Goal: Task Accomplishment & Management: Manage account settings

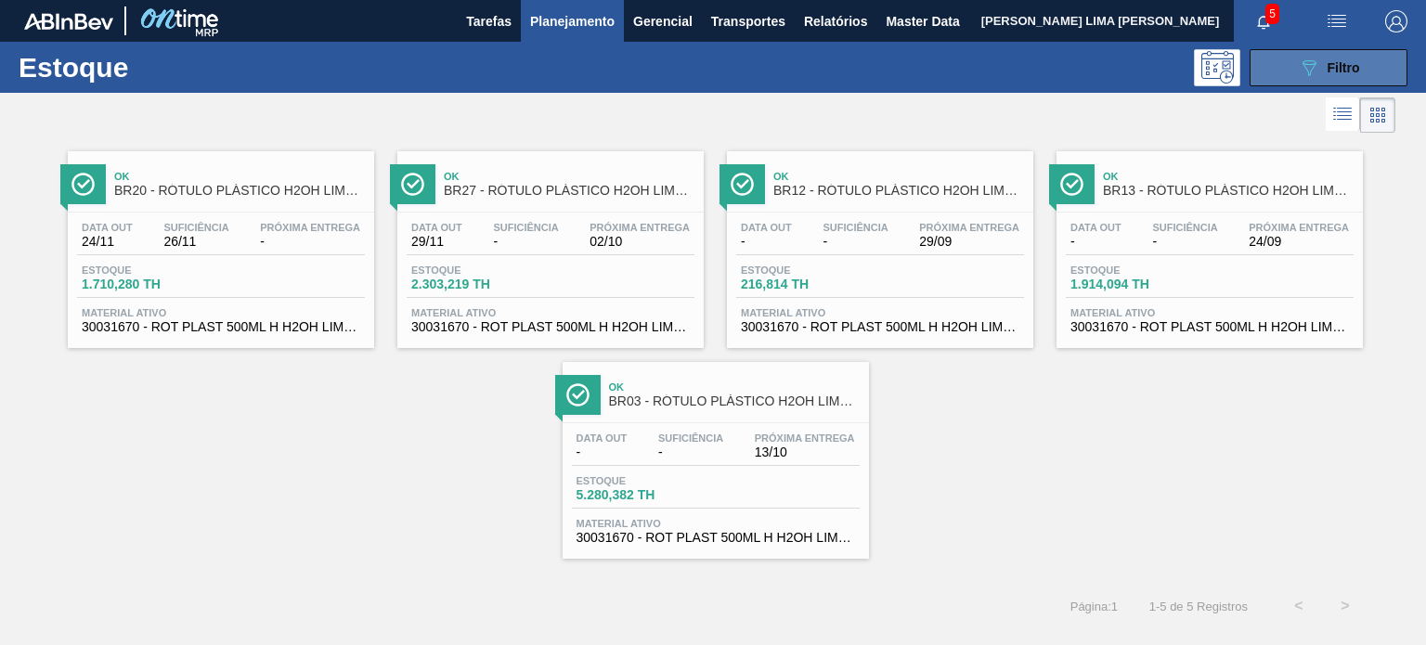
scroll to position [188, 0]
click at [1284, 61] on button "089F7B8B-B2A5-4AFE-B5C0-19BA573D28AC Filtro" at bounding box center [1329, 67] width 158 height 37
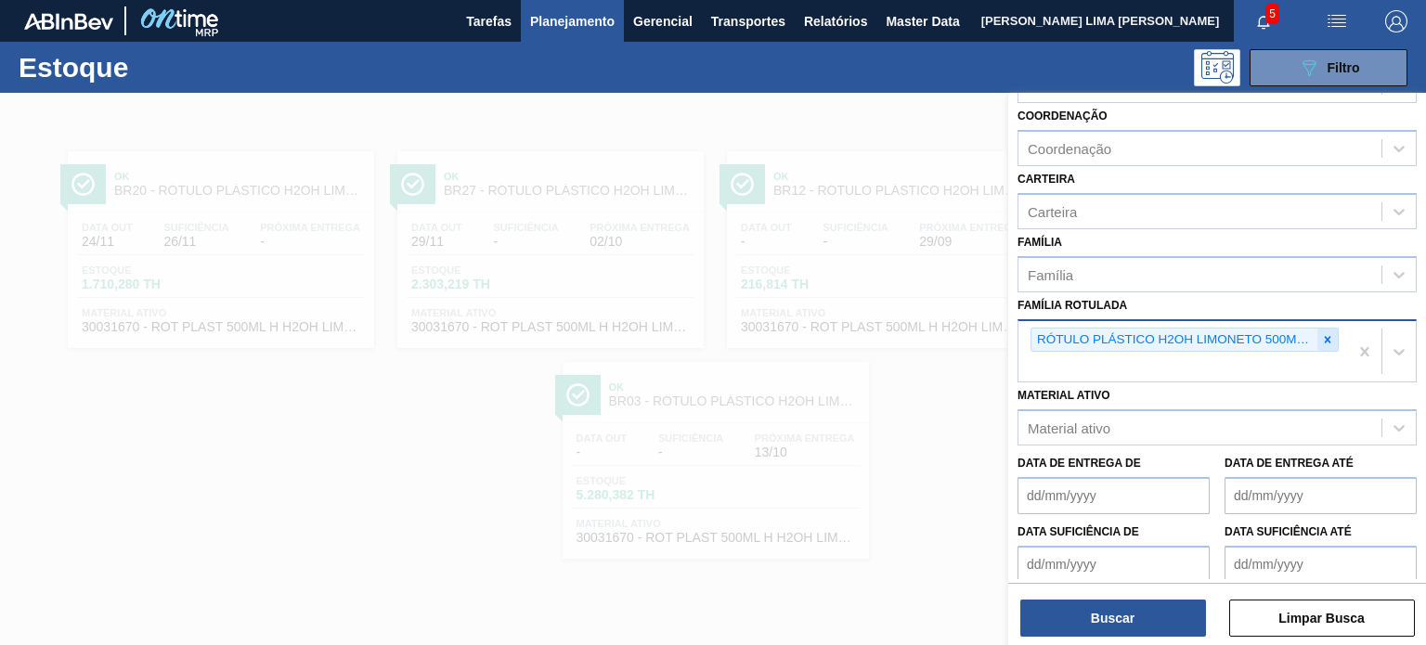
click at [1332, 337] on icon at bounding box center [1327, 339] width 13 height 13
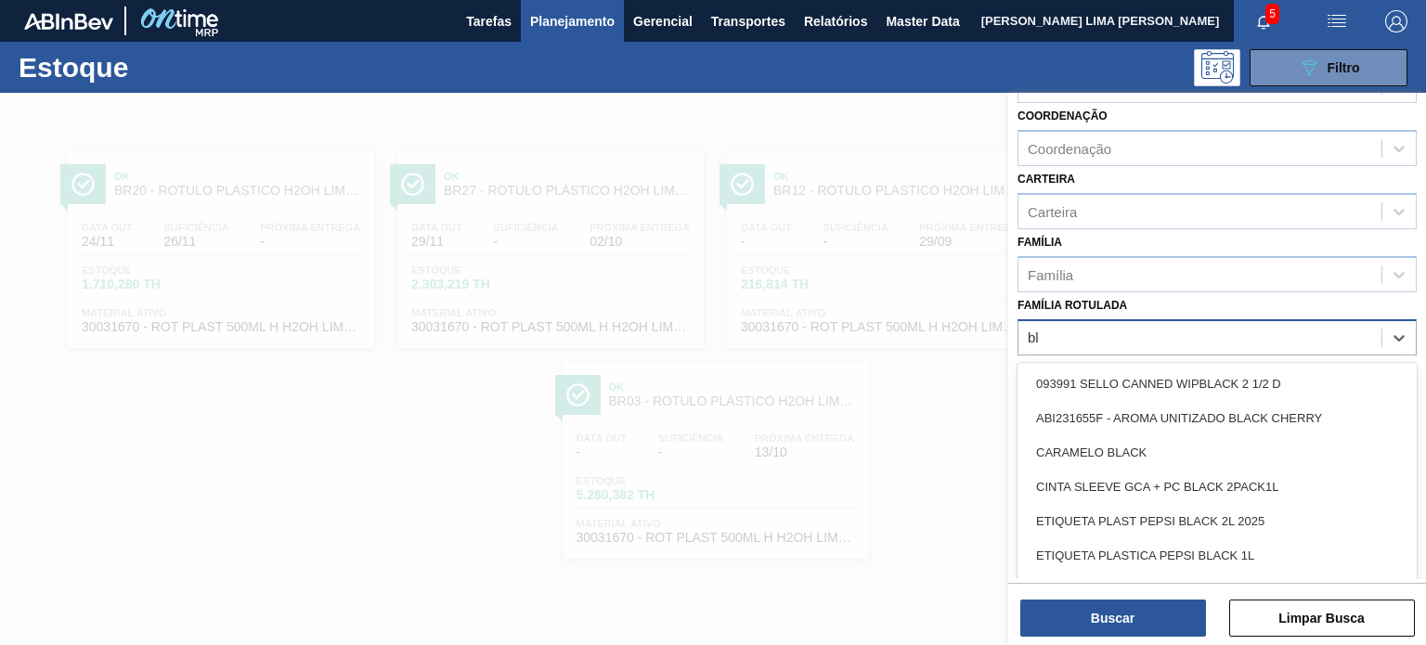
type Rotulada "b"
type Rotulada "p"
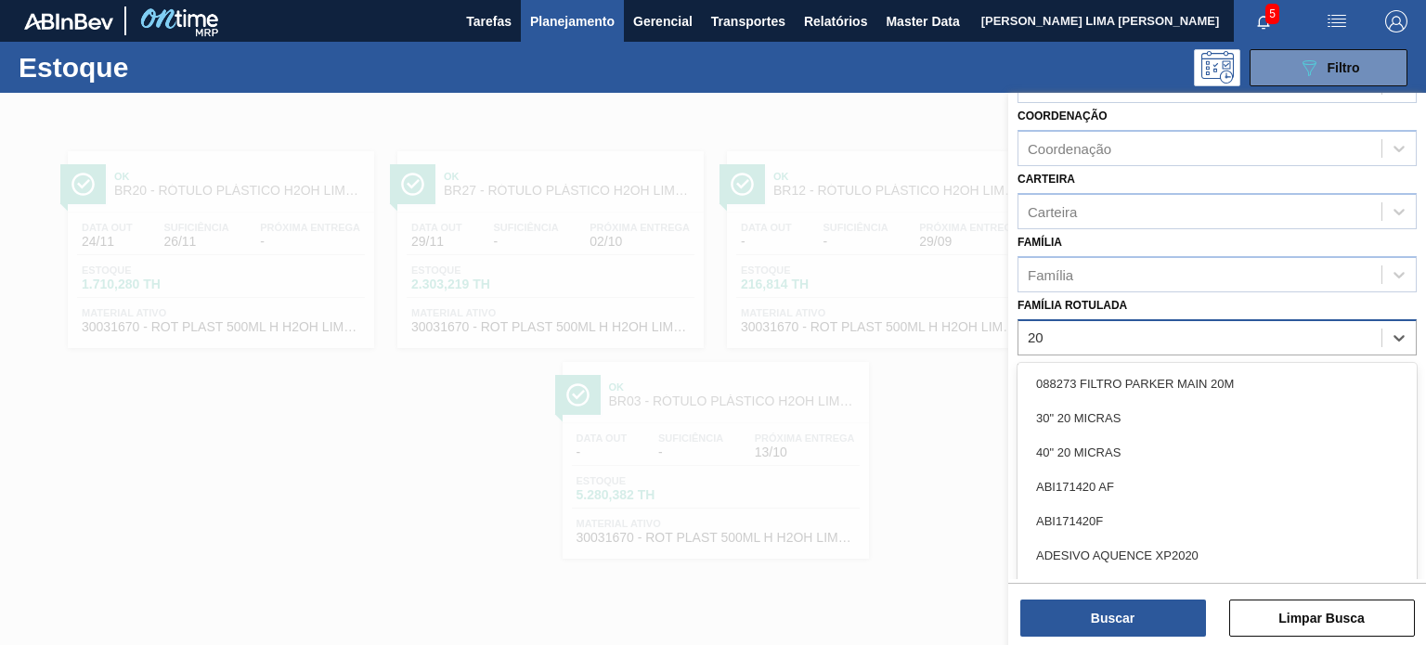
type Rotulada "2"
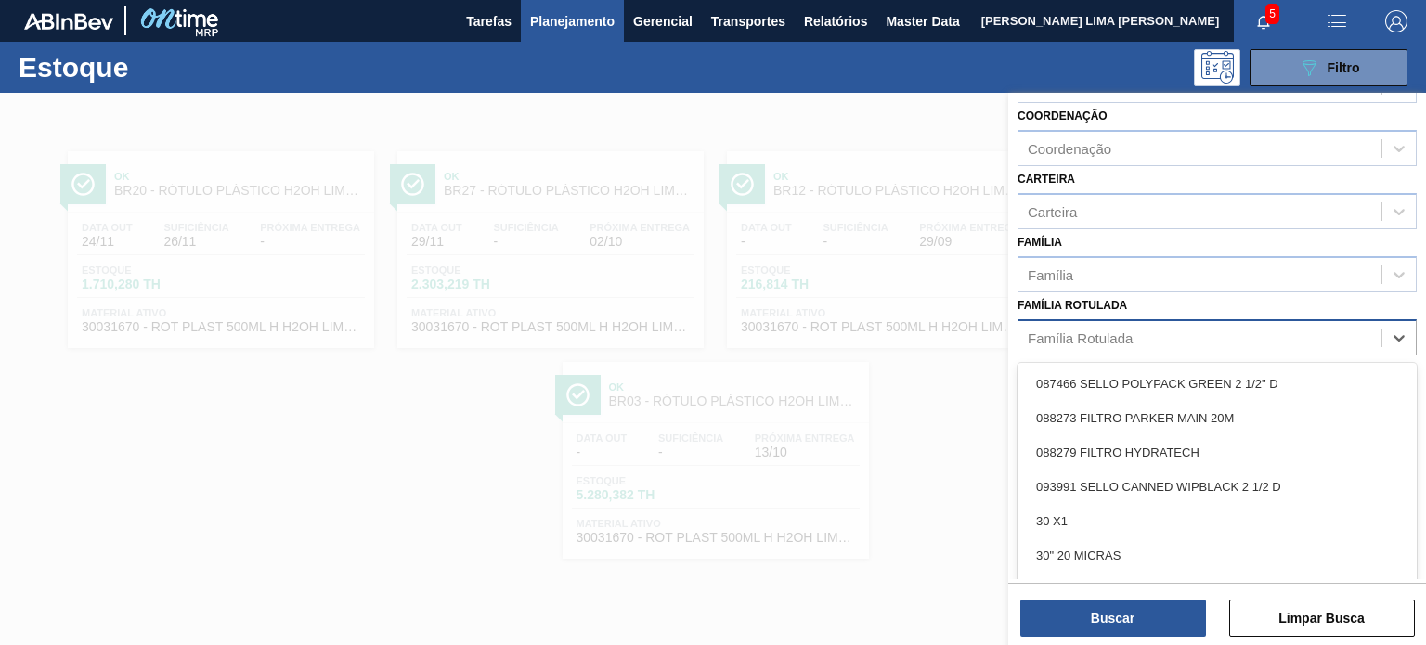
click at [1022, 319] on div "Família Rotulada" at bounding box center [1217, 337] width 399 height 36
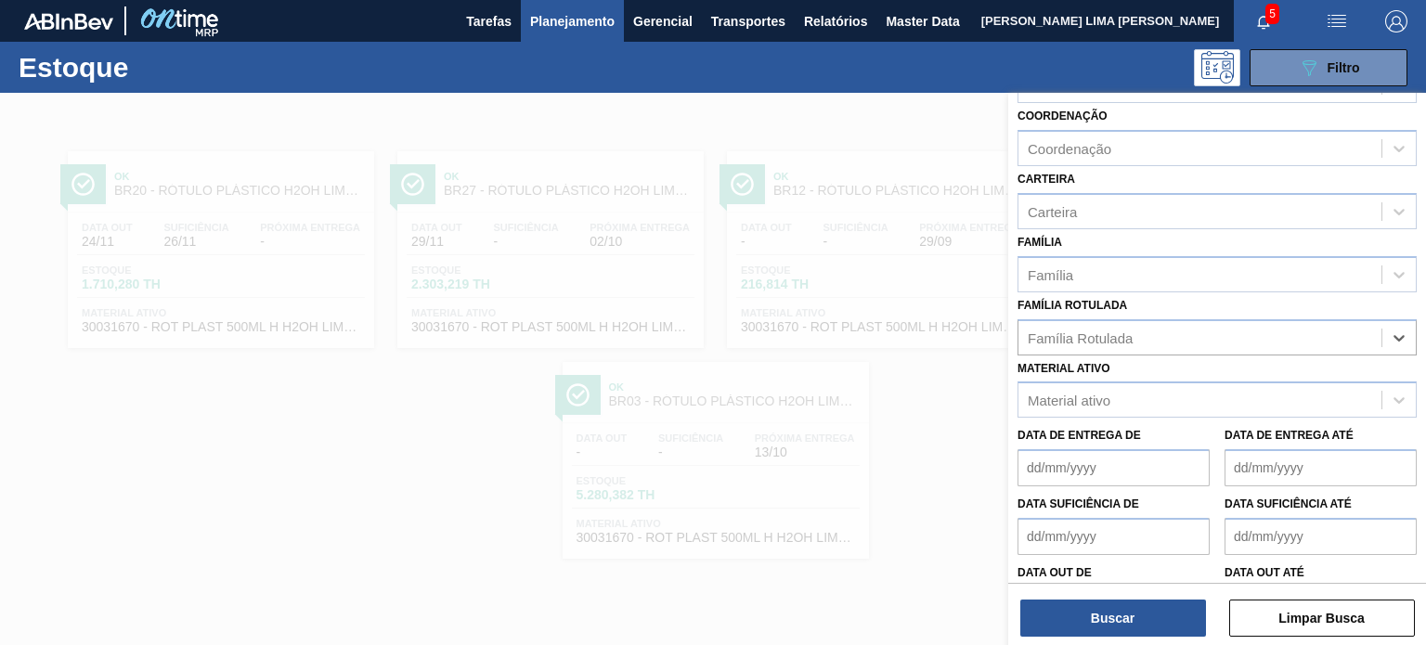
scroll to position [0, 0]
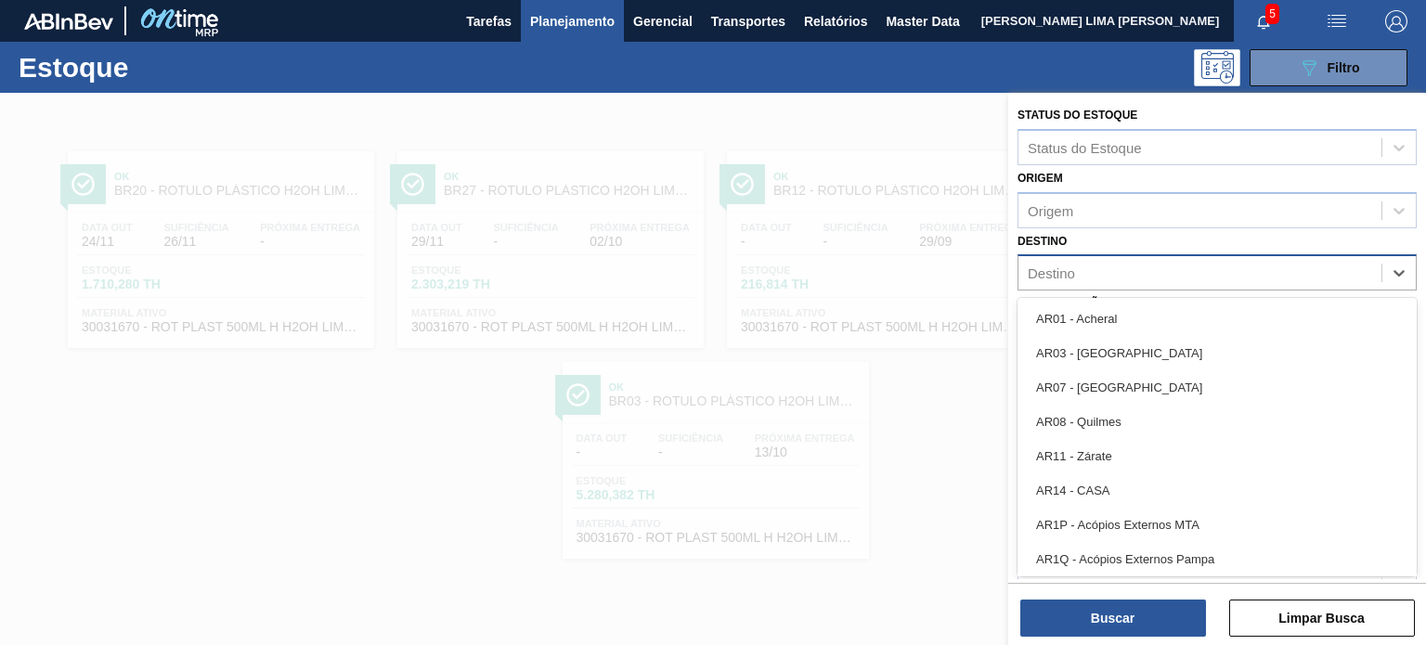
click at [1100, 271] on div "Destino" at bounding box center [1200, 273] width 363 height 27
type input "br15"
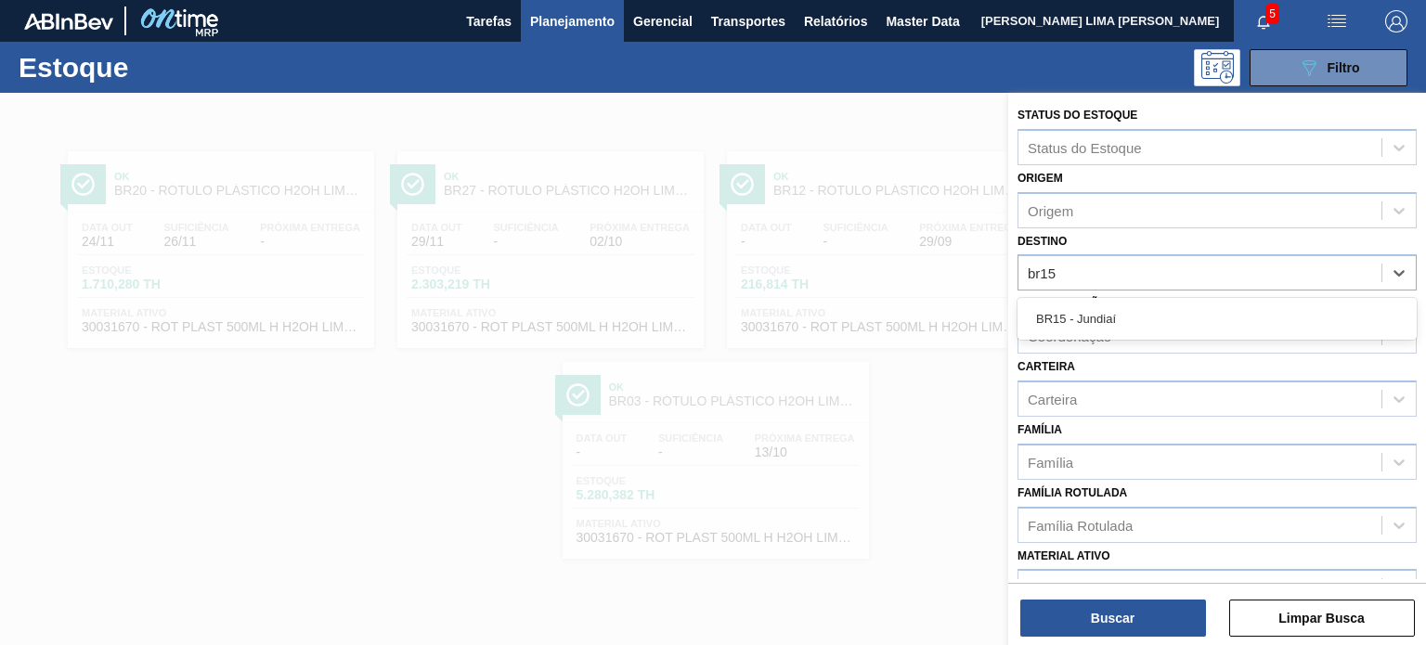
click at [1095, 321] on div "BR15 - Jundiaí" at bounding box center [1217, 319] width 399 height 34
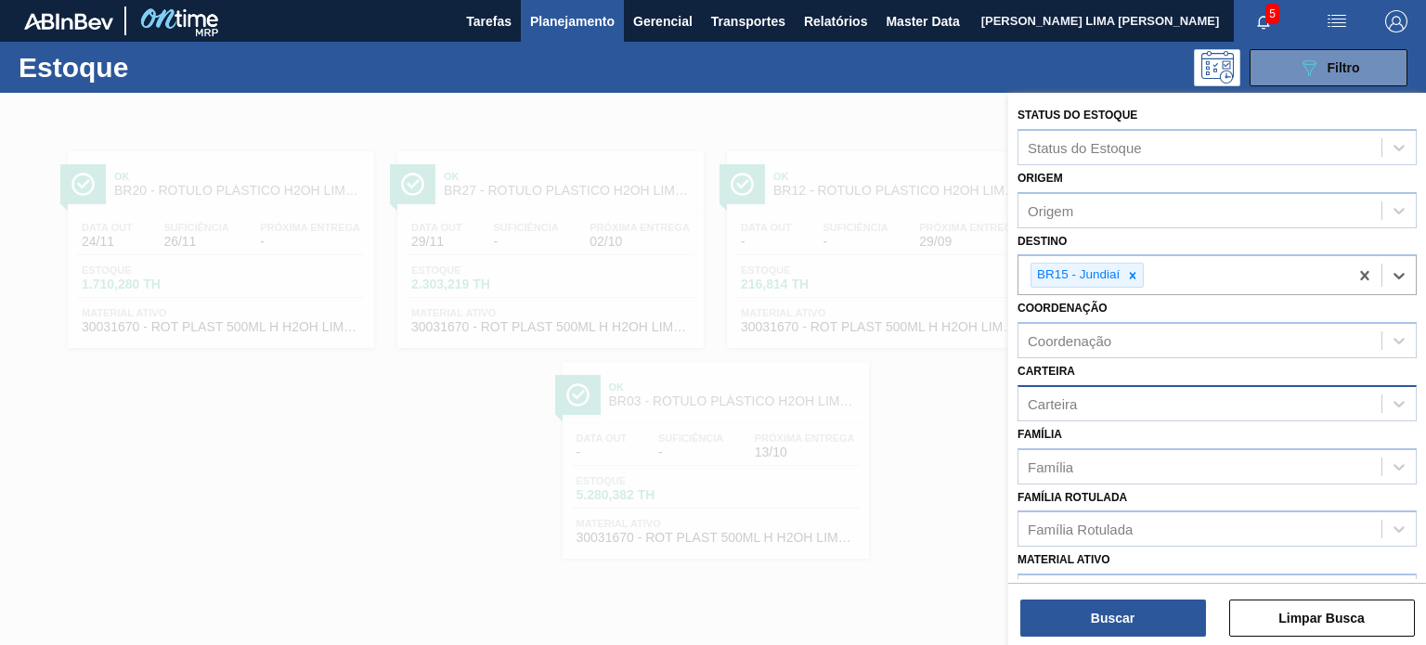
click at [1081, 390] on div "Carteira" at bounding box center [1200, 403] width 363 height 27
type input "rótulo p"
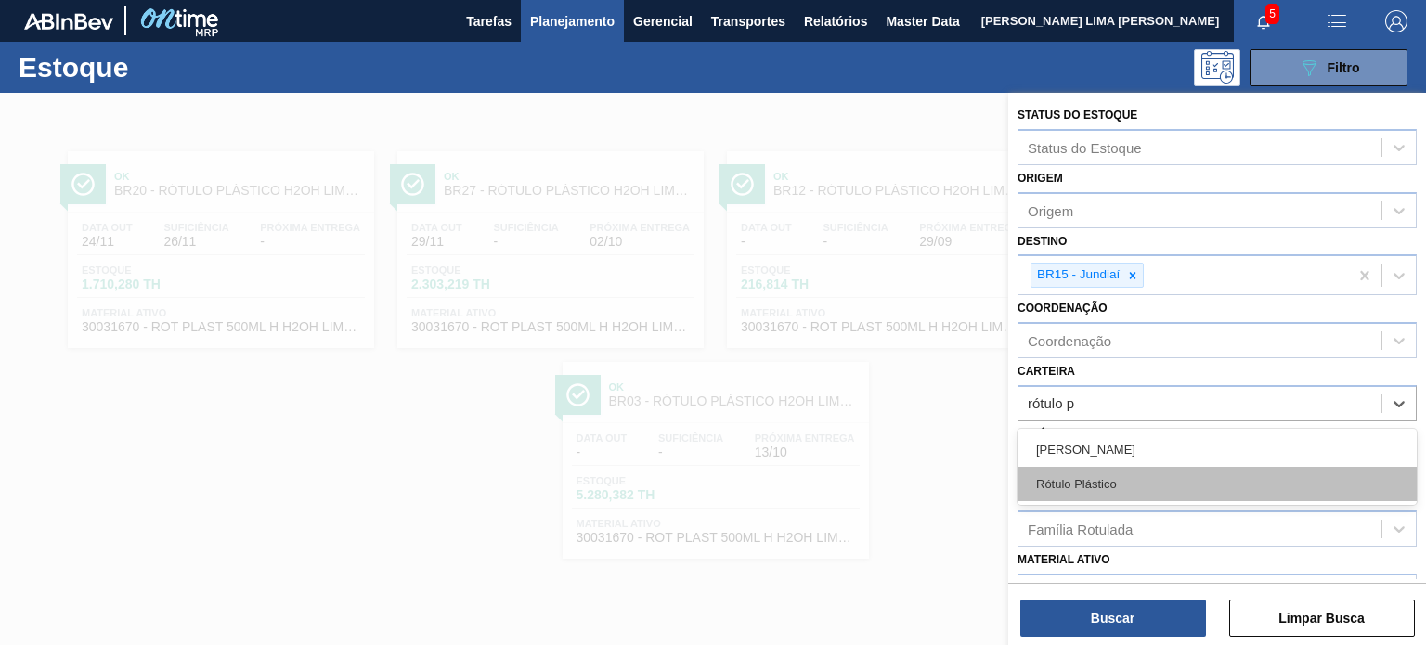
click at [1123, 472] on div "Rótulo Plástico" at bounding box center [1217, 484] width 399 height 34
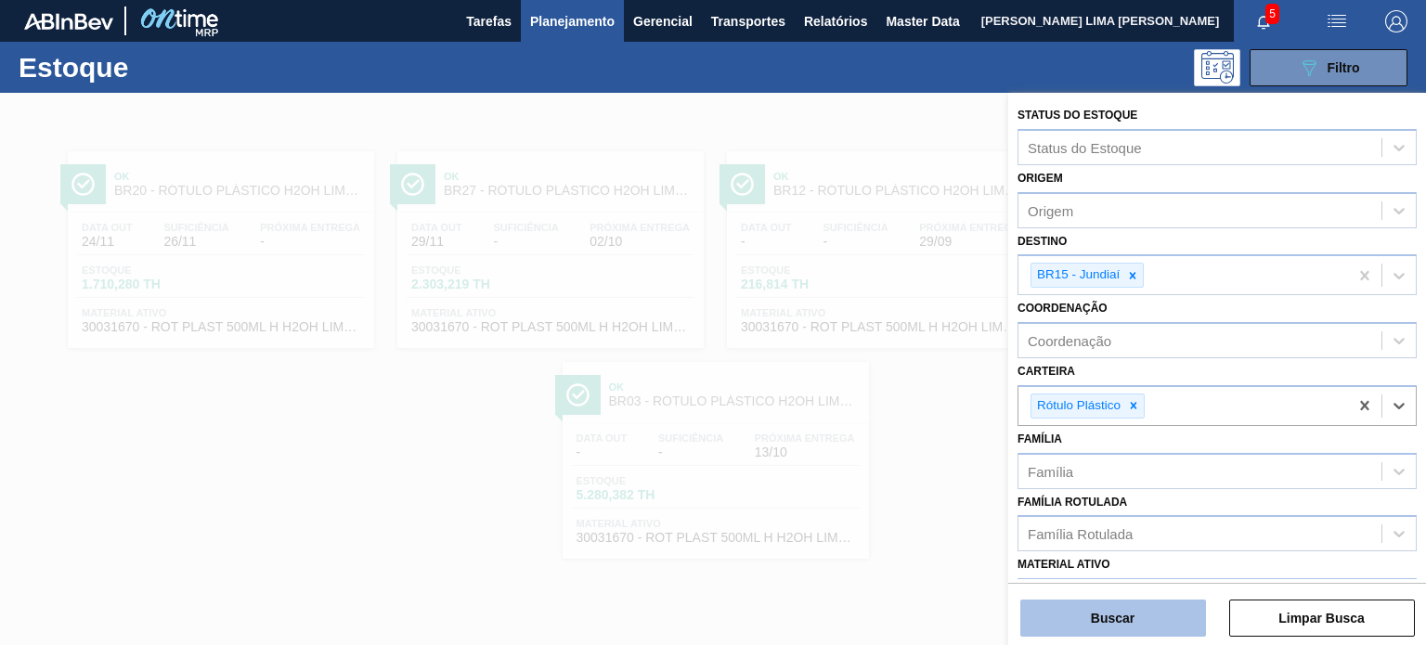
click at [1144, 623] on button "Buscar" at bounding box center [1114, 618] width 186 height 37
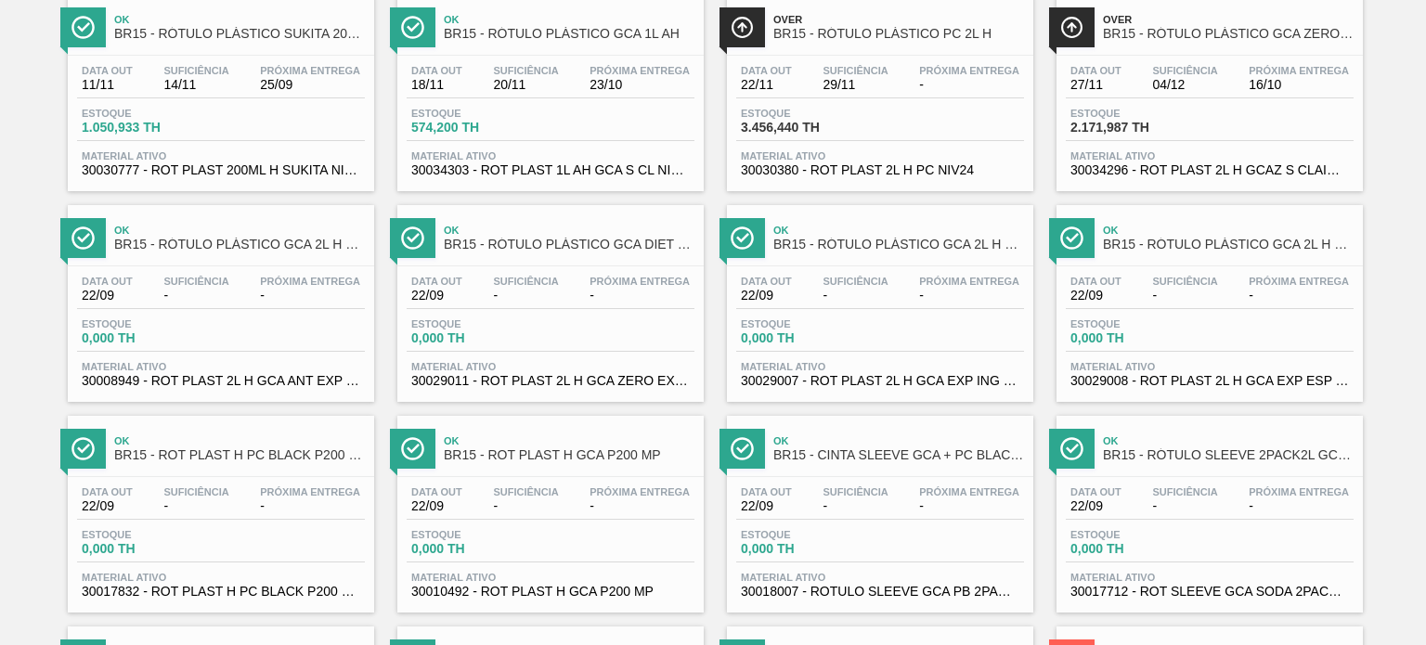
scroll to position [369, 0]
click at [806, 418] on div "Ok BR15 - CINTA SLEEVE GCA + PC BLACK 2PACK1L" at bounding box center [880, 440] width 306 height 51
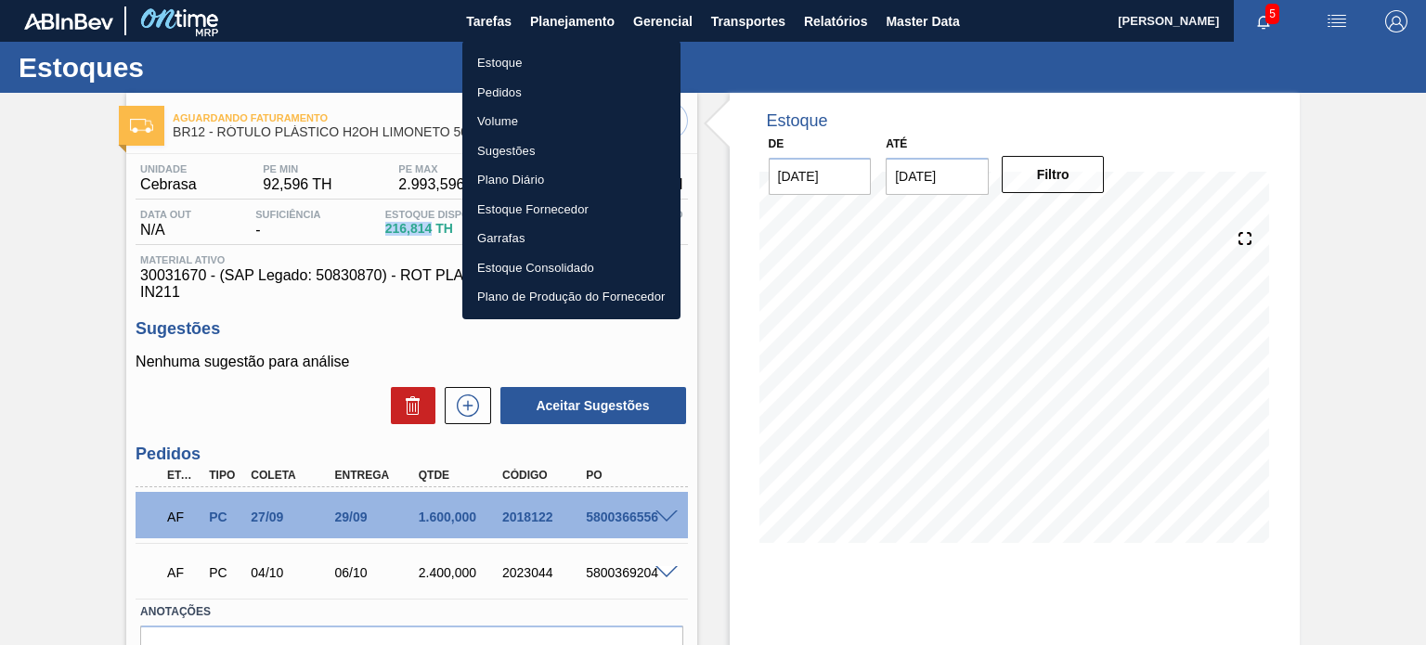
click at [526, 90] on li "Pedidos" at bounding box center [571, 93] width 218 height 30
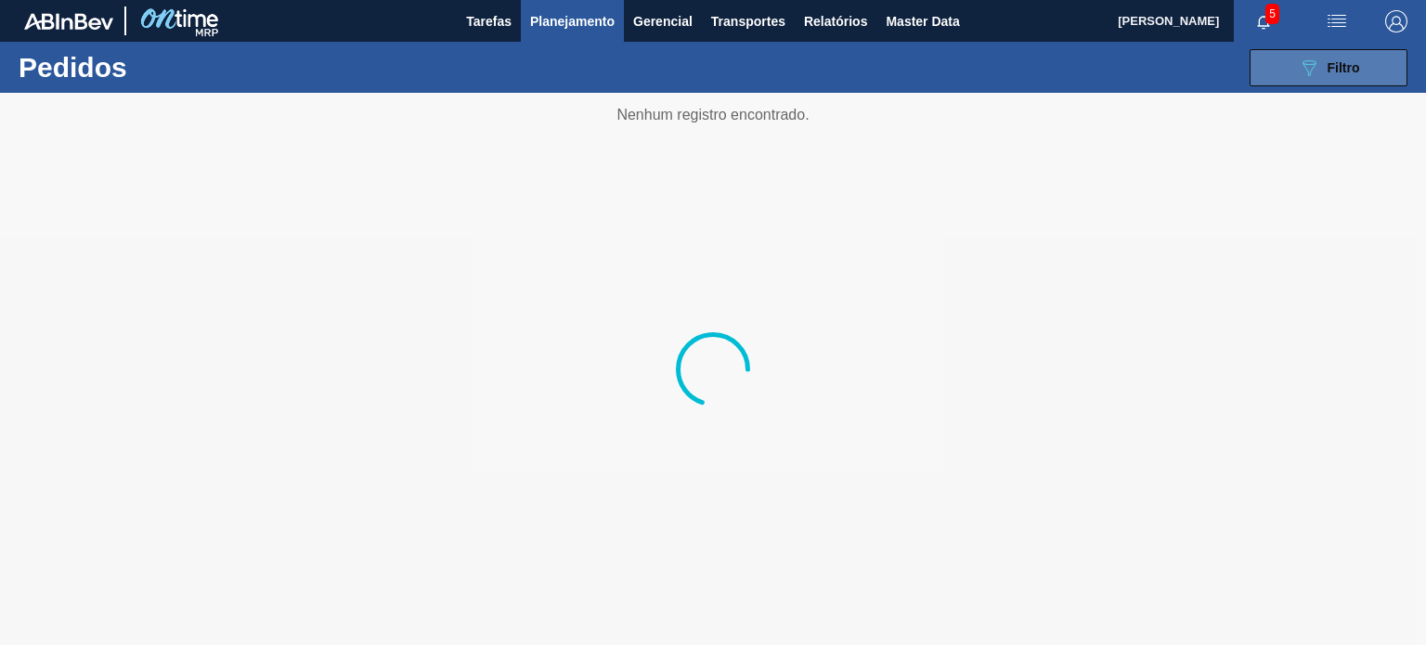
click at [1293, 60] on button "089F7B8B-B2A5-4AFE-B5C0-19BA573D28AC Filtro" at bounding box center [1329, 67] width 158 height 37
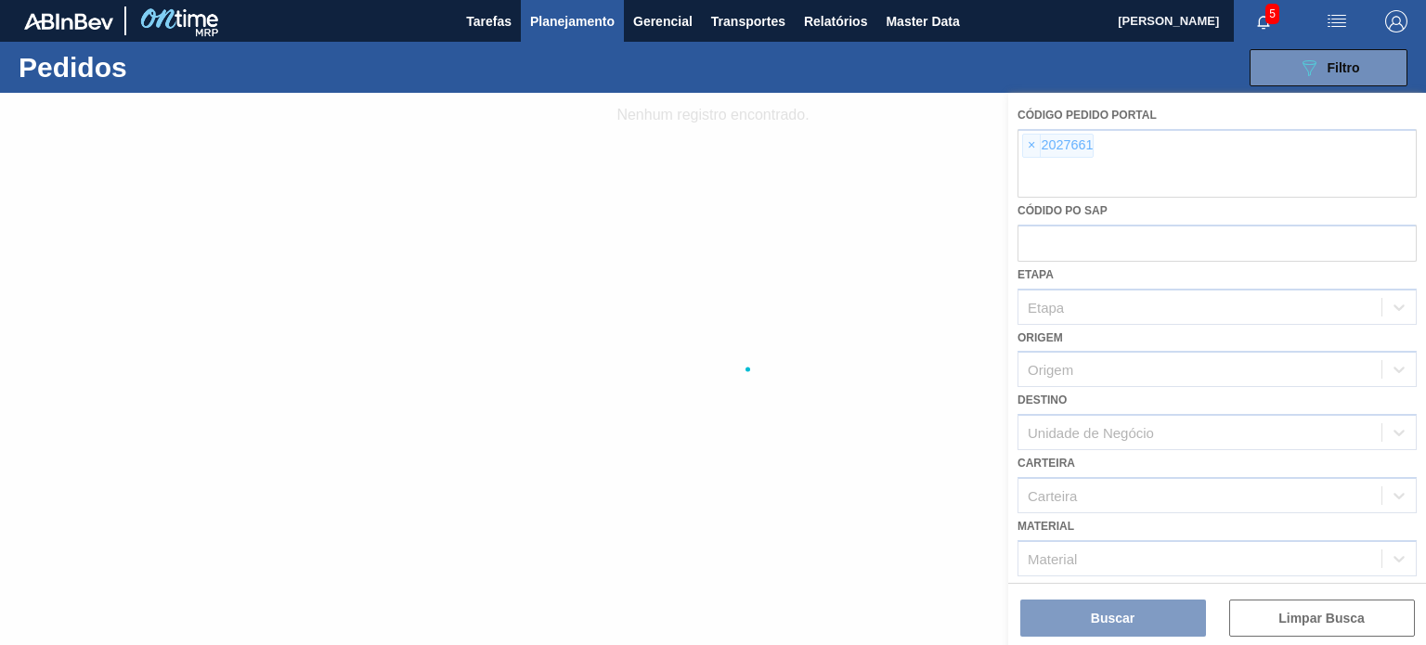
click at [1077, 170] on div at bounding box center [713, 369] width 1426 height 553
click at [1043, 145] on div at bounding box center [713, 369] width 1426 height 553
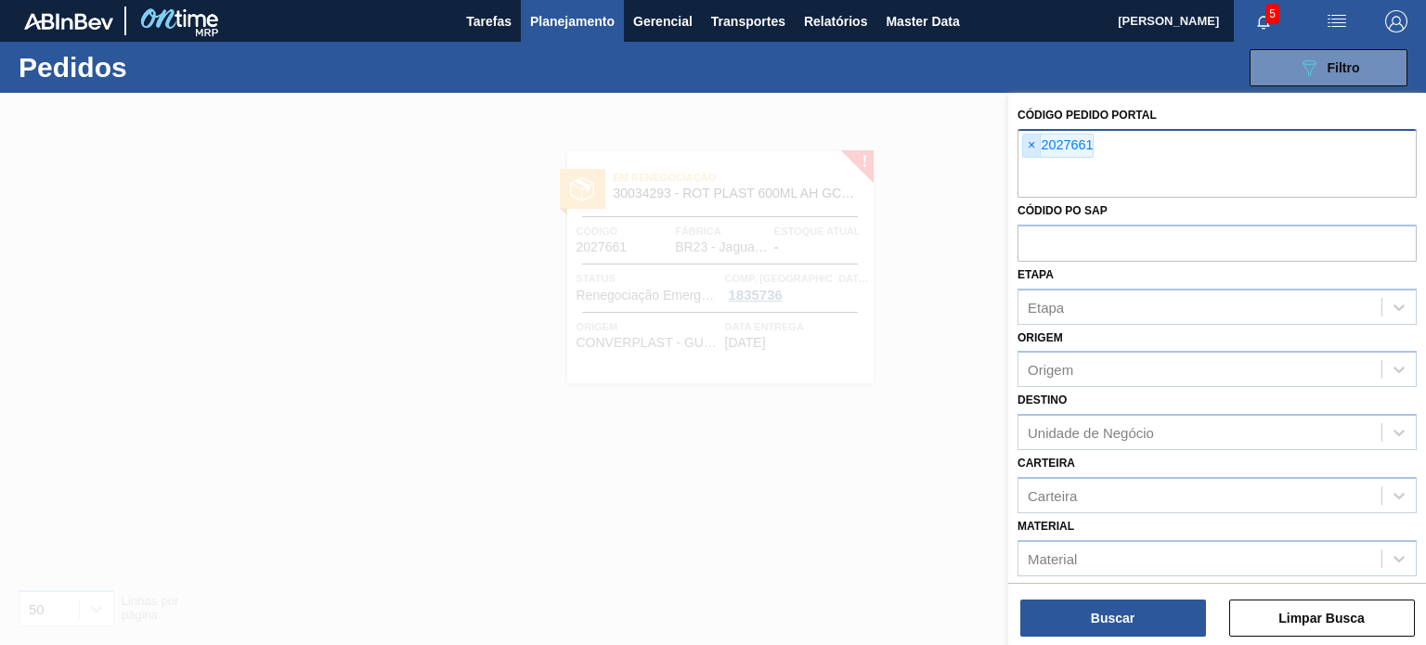
click at [1030, 150] on span "×" at bounding box center [1032, 146] width 18 height 22
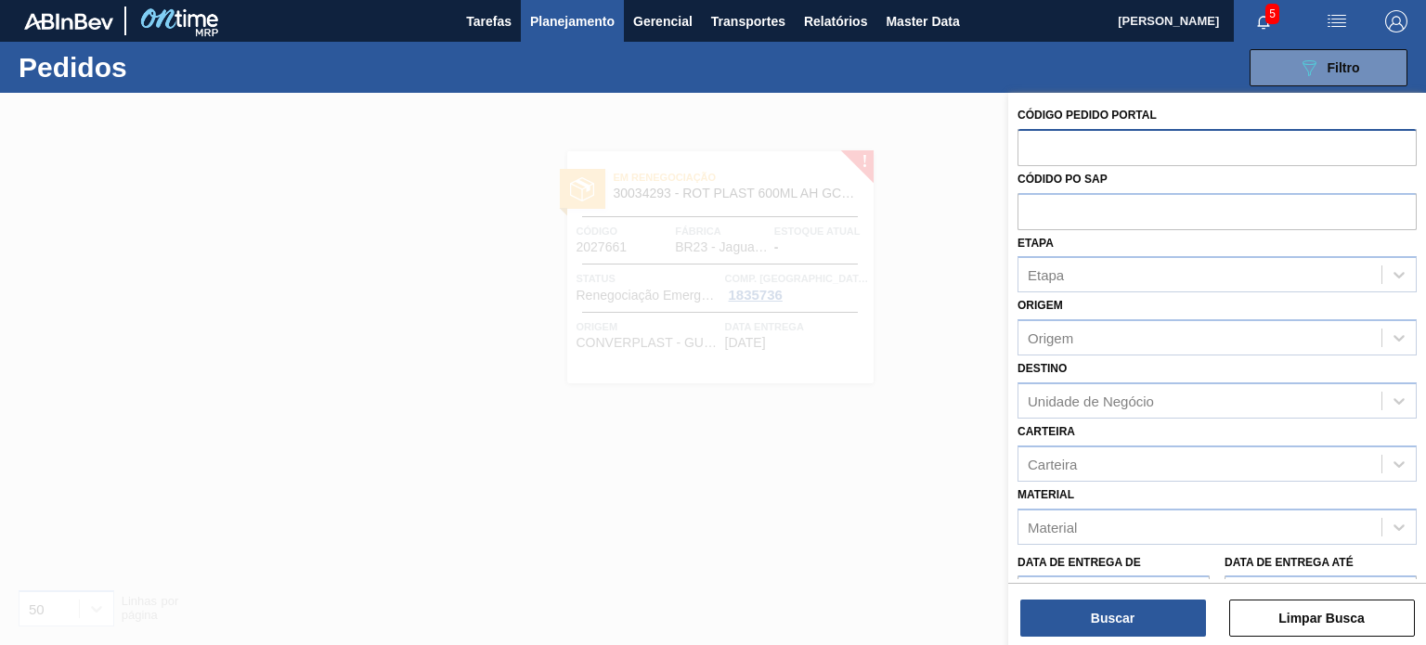
paste input "2023687"
type input "2023687"
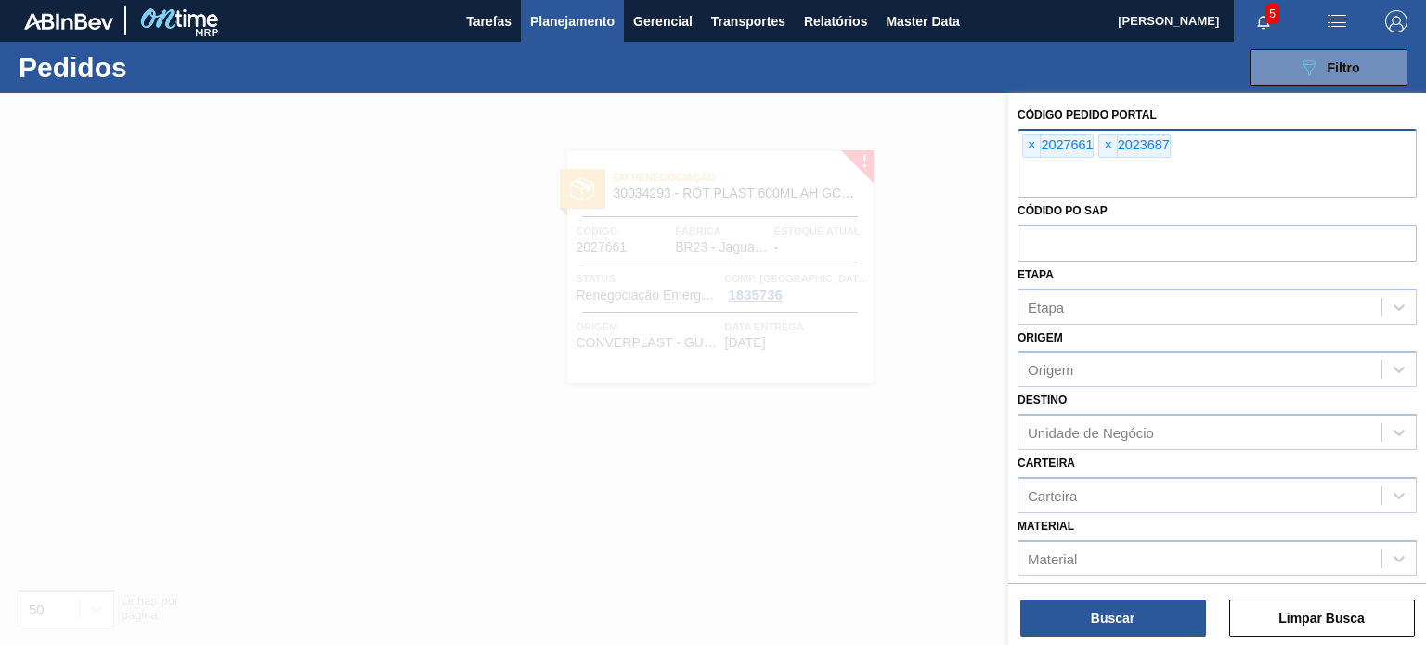
click at [1030, 150] on span "×" at bounding box center [1032, 146] width 18 height 22
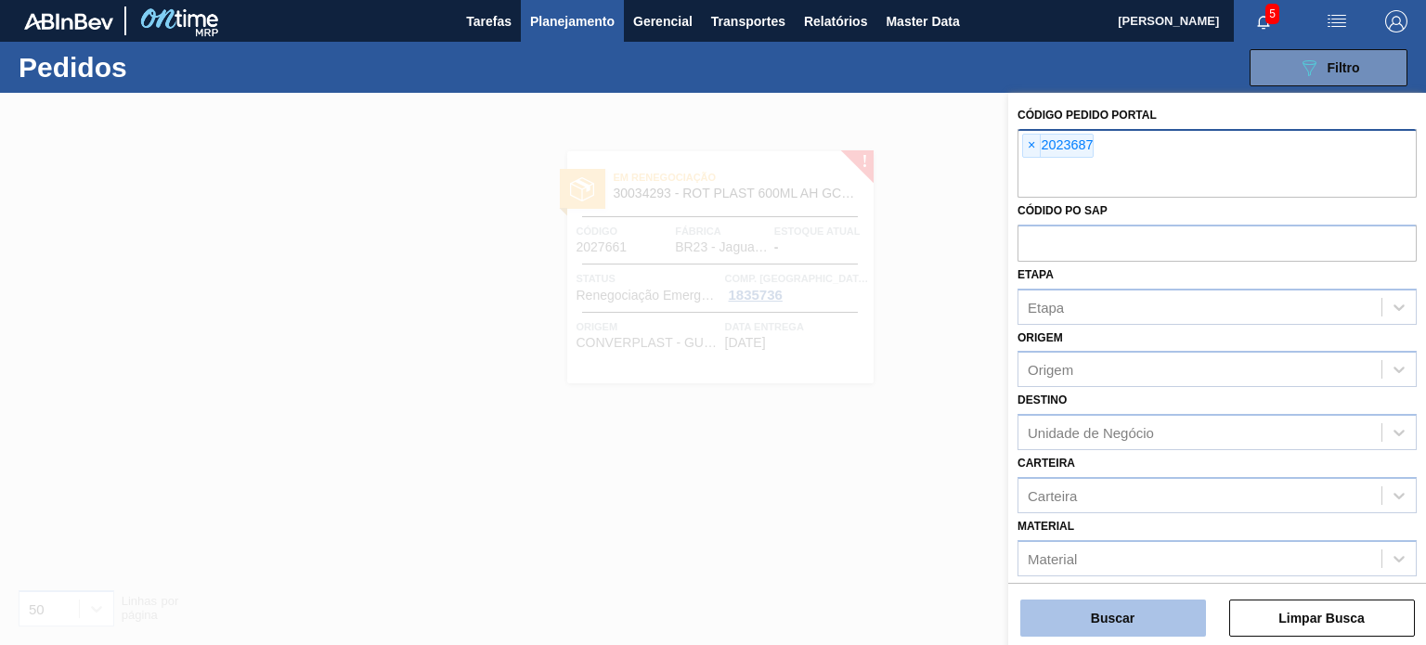
click at [1152, 609] on button "Buscar" at bounding box center [1114, 618] width 186 height 37
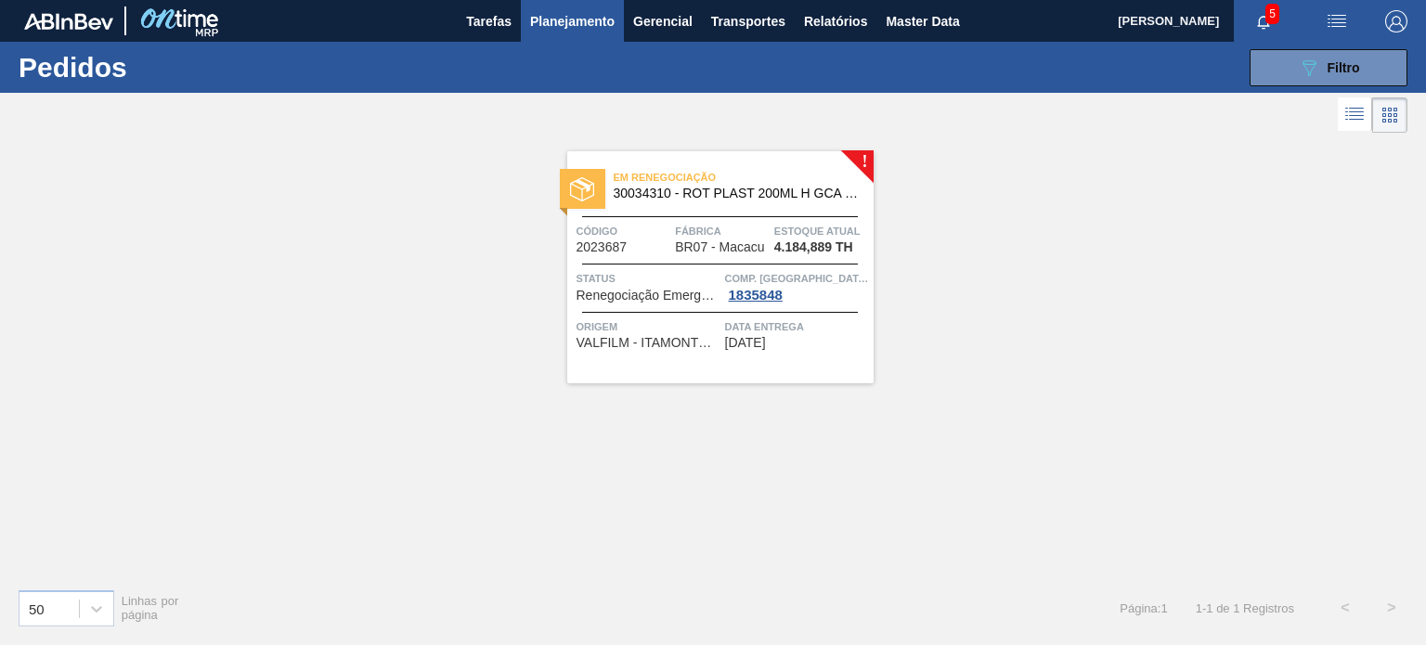
click at [762, 207] on div "Em renegociação 30034310 - ROT PLAST 200ML H GCA S CL NIV25 Código 2023687 Fábr…" at bounding box center [720, 267] width 306 height 232
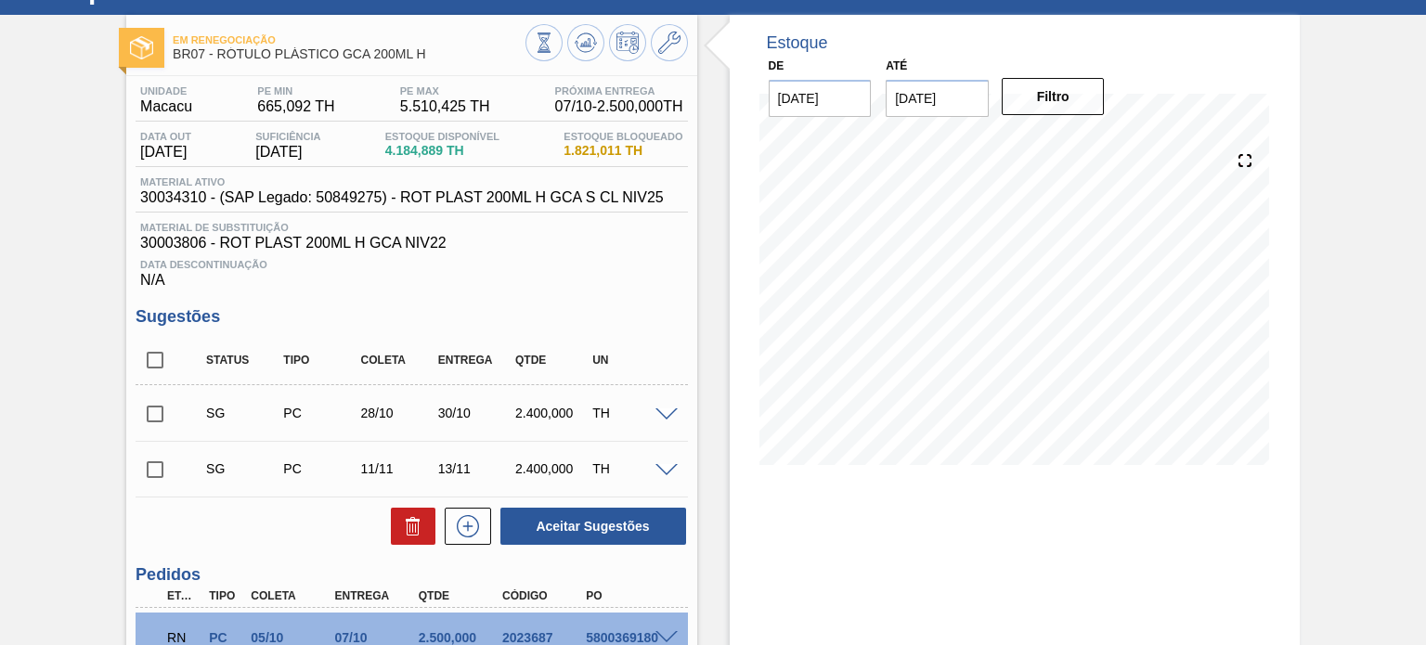
scroll to position [279, 0]
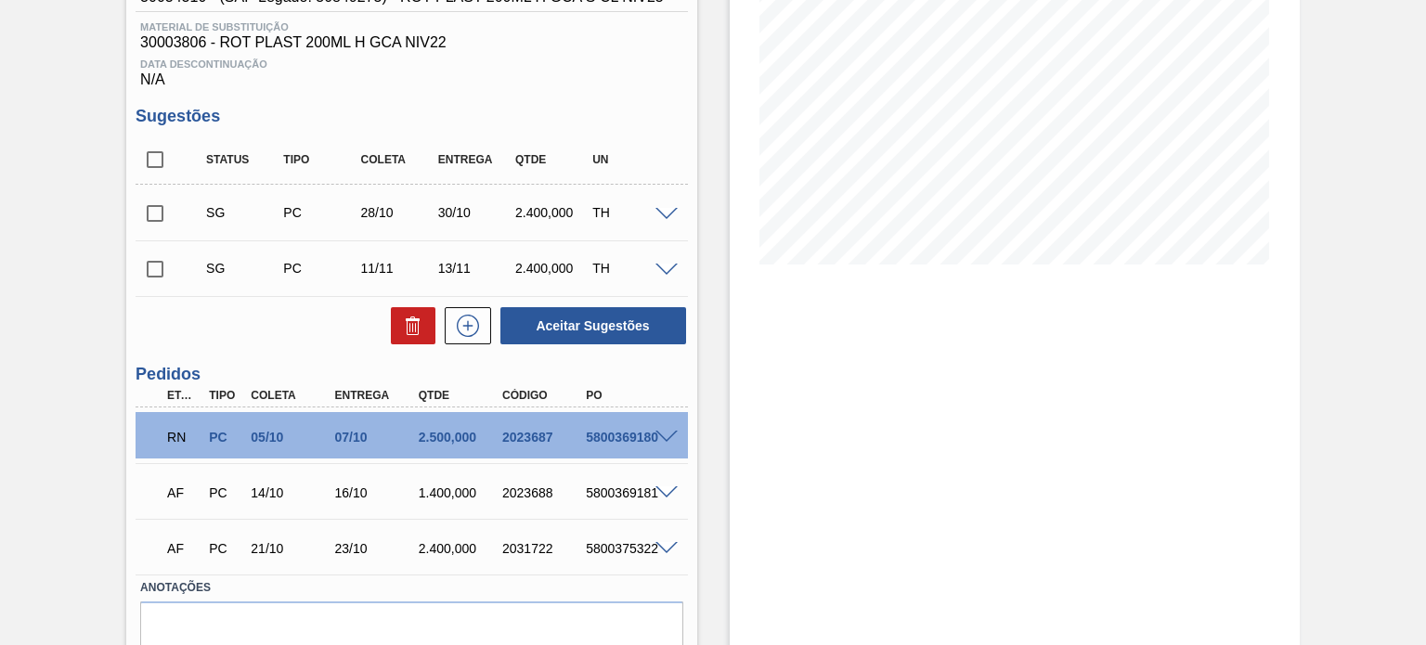
click at [665, 436] on span at bounding box center [667, 438] width 22 height 14
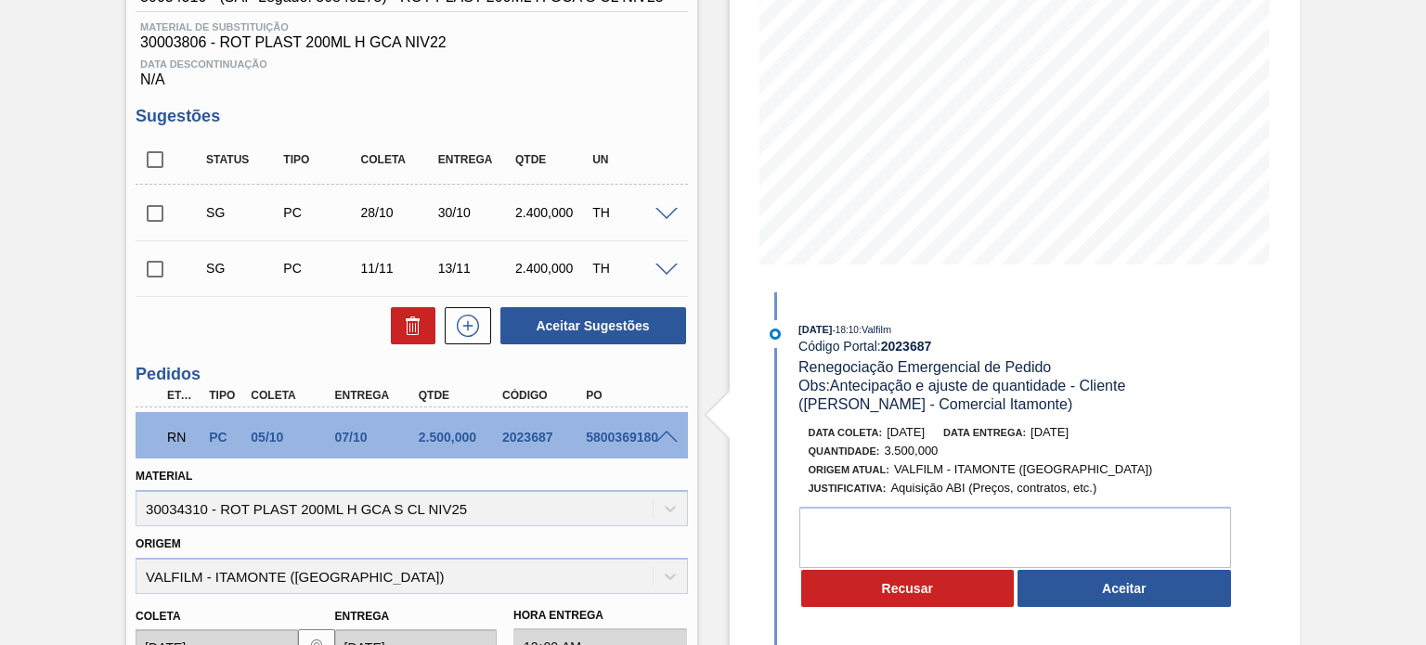
click at [1064, 434] on span "06/10/2025" at bounding box center [1050, 432] width 38 height 14
click at [1067, 436] on span "06/10/2025" at bounding box center [1050, 432] width 38 height 14
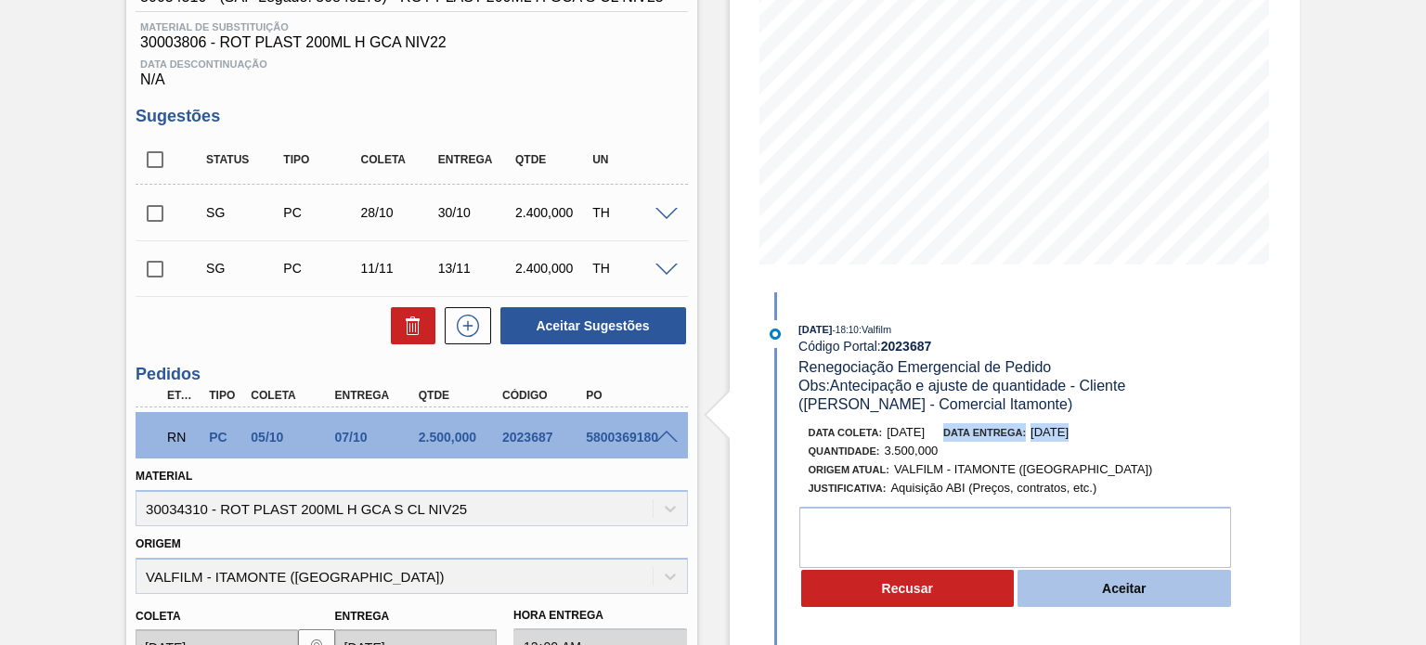
click at [1152, 590] on button "Aceitar" at bounding box center [1125, 588] width 214 height 37
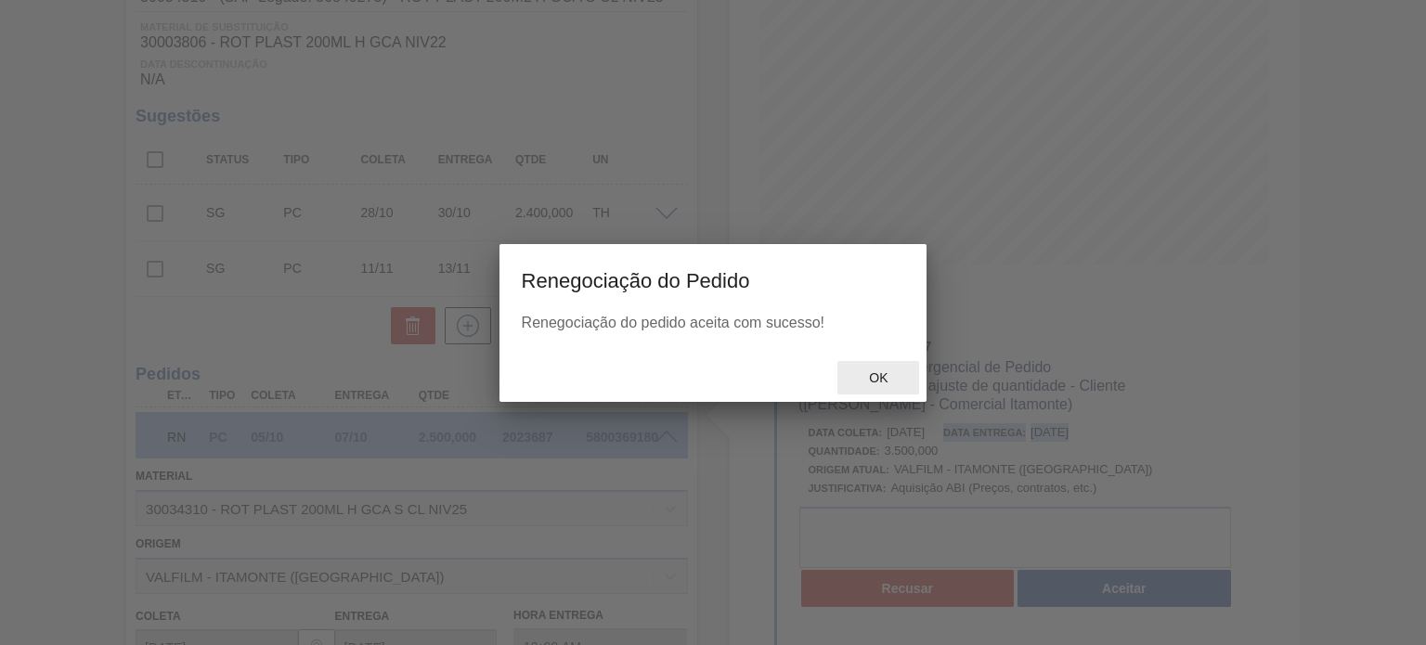
click at [884, 376] on span "Ok" at bounding box center [878, 378] width 48 height 15
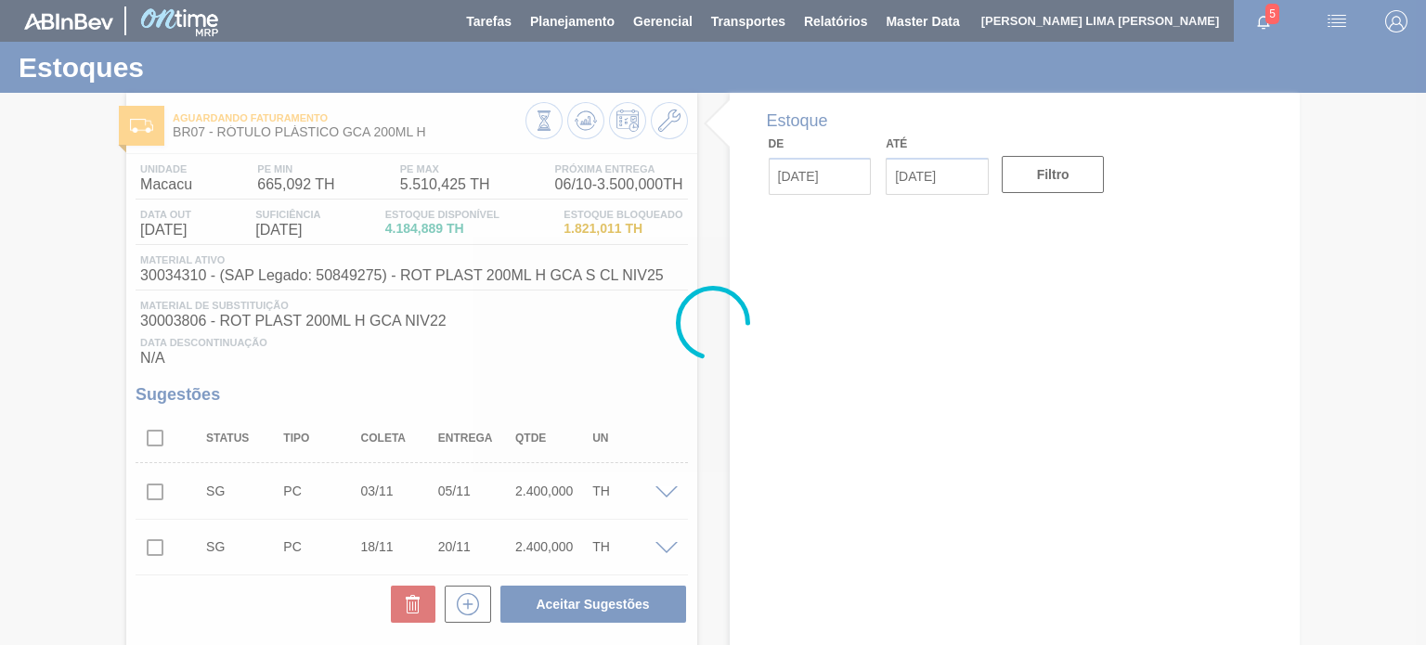
click at [590, 114] on div at bounding box center [713, 322] width 1426 height 645
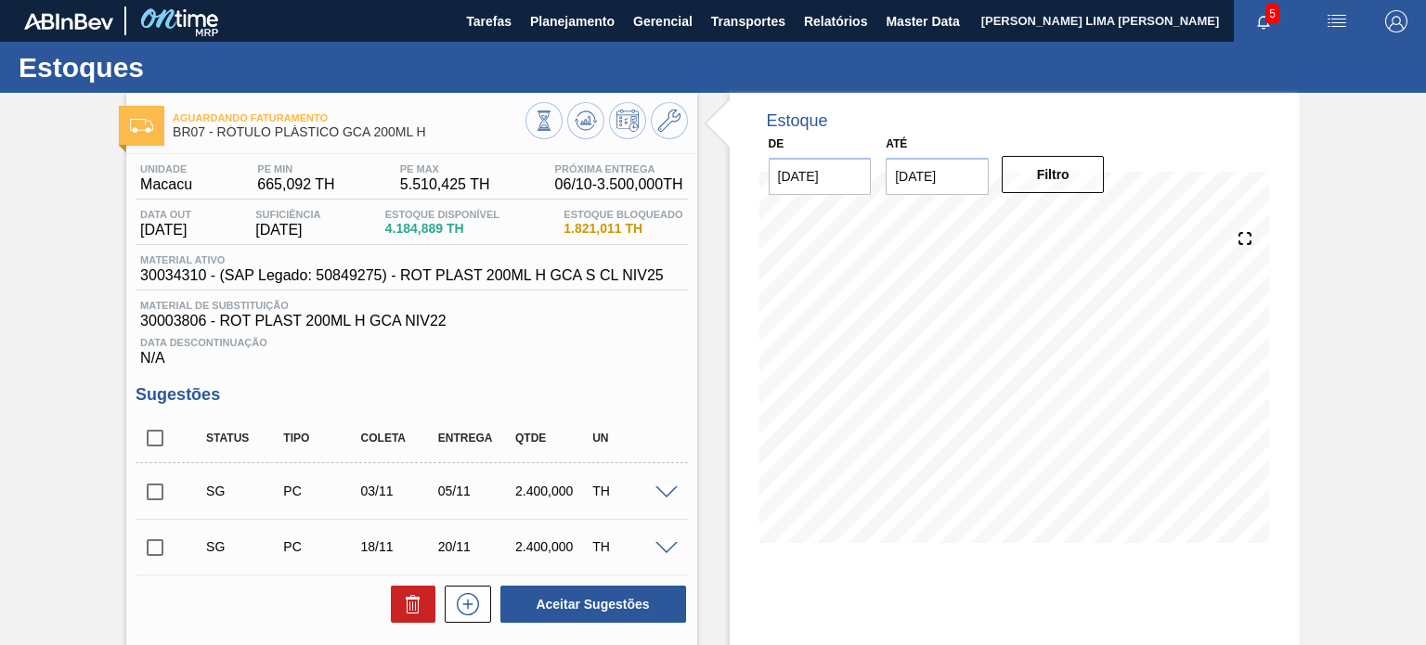
click at [590, 114] on icon at bounding box center [586, 121] width 22 height 22
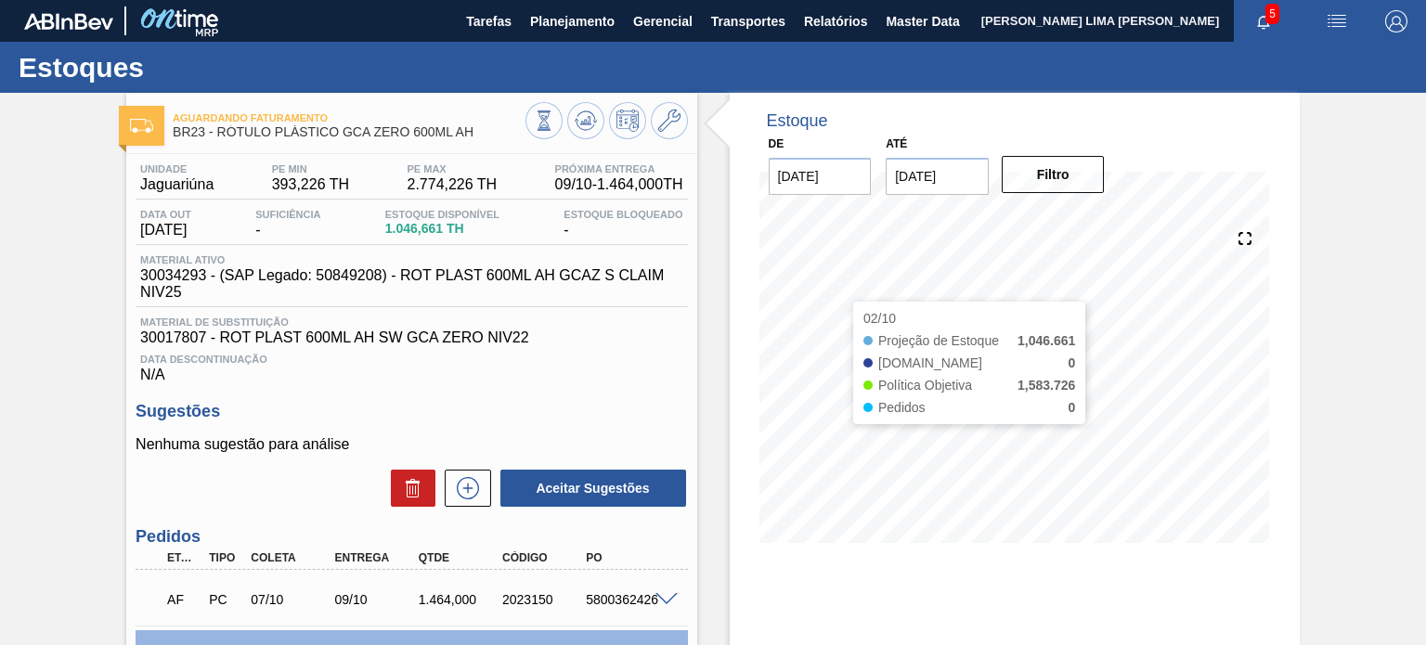
scroll to position [189, 0]
